Goal: Use online tool/utility: Utilize a website feature to perform a specific function

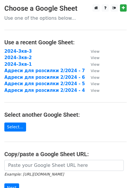
click at [49, 7] on h3 "Choose a Google Sheet" at bounding box center [65, 8] width 122 height 8
click at [48, 21] on main "Choose a Google Sheet Use one of the options below... Use a recent Google Sheet…" at bounding box center [65, 113] width 131 height 219
click at [33, 20] on p "Use one of the options below..." at bounding box center [65, 18] width 122 height 6
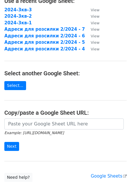
scroll to position [42, 0]
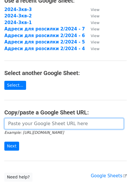
click at [29, 123] on input "url" at bounding box center [64, 123] width 120 height 11
paste input "https://docs.google.com/spreadsheets/d/1IWqV-Hwg6RAADfq0MogzzpDutkaKqmAEDrUg75C…"
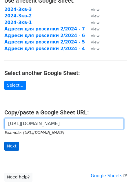
type input "https://docs.google.com/spreadsheets/d/1IWqV-Hwg6RAADfq0MogzzpDutkaKqmAEDrUg75C…"
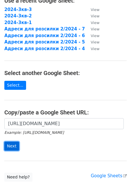
scroll to position [0, 0]
click at [12, 146] on input "Next" at bounding box center [11, 146] width 15 height 9
